Goal: Transaction & Acquisition: Purchase product/service

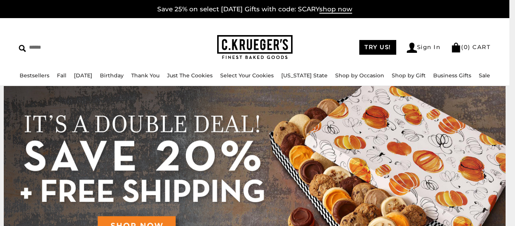
click at [509, 14] on html "Skip to content ****** Bestsellers Fall NEW! Cozy Autumn Fall Celebration Water…" at bounding box center [254, 113] width 509 height 226
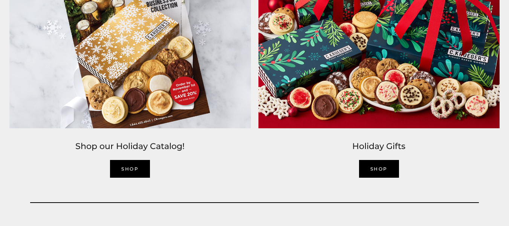
scroll to position [1212, 0]
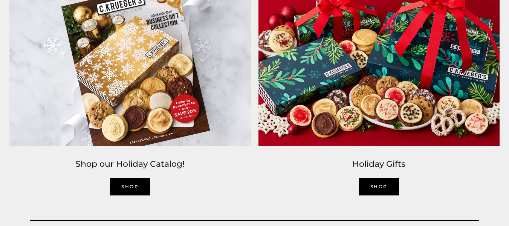
click at [373, 186] on link "SHOP" at bounding box center [379, 187] width 40 height 18
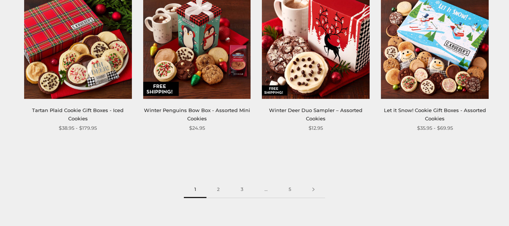
scroll to position [972, 0]
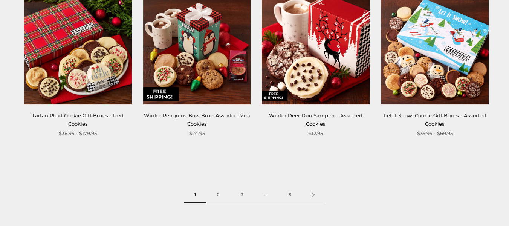
click at [315, 194] on link at bounding box center [313, 194] width 23 height 17
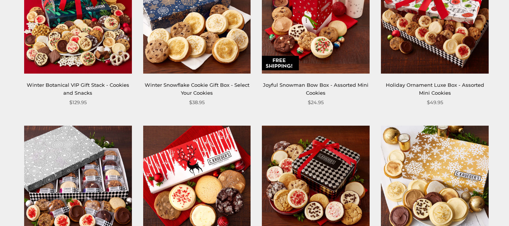
scroll to position [474, 0]
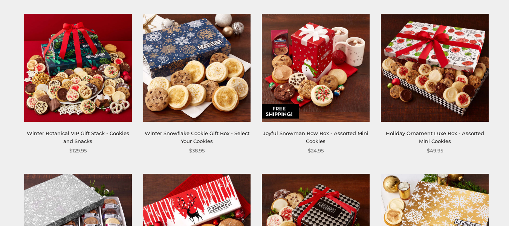
click at [433, 105] on img at bounding box center [435, 68] width 108 height 108
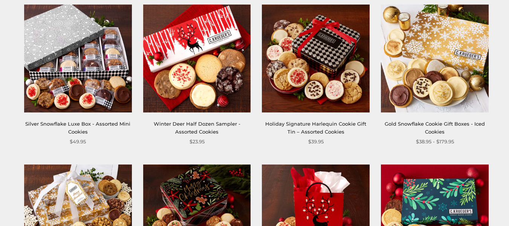
scroll to position [648, 0]
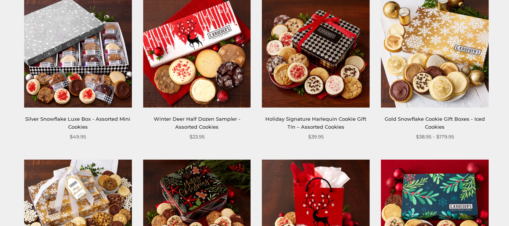
click at [80, 119] on link "Silver Snowflake Luxe Box - Assorted Mini Cookies" at bounding box center [77, 123] width 105 height 14
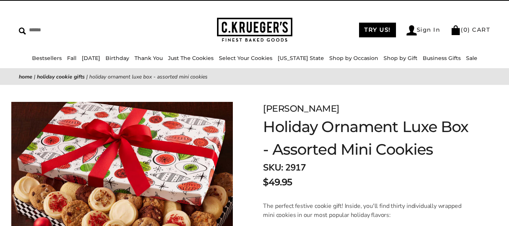
scroll to position [15, 0]
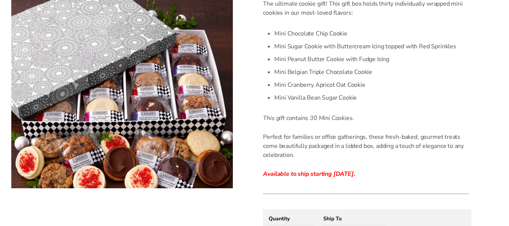
scroll to position [164, 0]
